Goal: Transaction & Acquisition: Purchase product/service

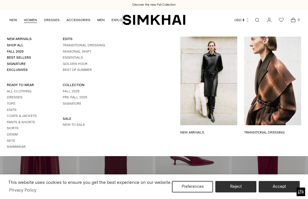
click at [14, 101] on link "Tops" at bounding box center [11, 103] width 9 height 4
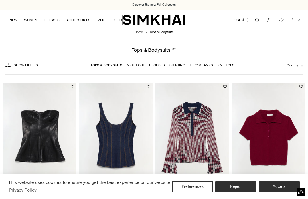
scroll to position [73, 0]
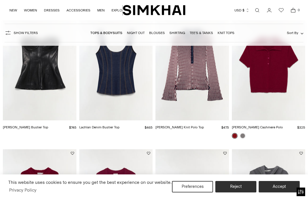
click at [30, 35] on span "Show Filters" at bounding box center [26, 33] width 24 height 4
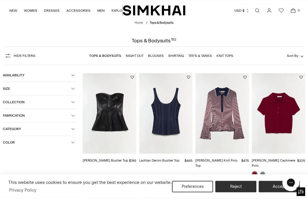
scroll to position [9, 0]
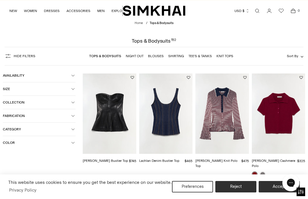
click at [74, 69] on button "Availability" at bounding box center [39, 75] width 73 height 13
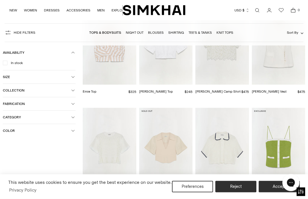
scroll to position [1862, 0]
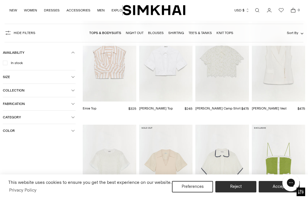
click at [155, 33] on link "Blouses" at bounding box center [156, 33] width 16 height 4
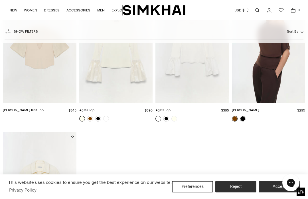
scroll to position [502, 0]
